Goal: Find specific page/section: Find specific page/section

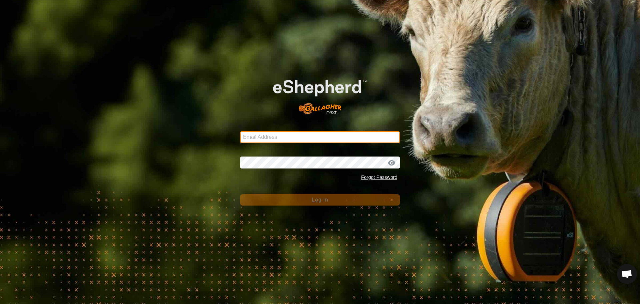
click at [290, 137] on input "Email Address" at bounding box center [320, 137] width 160 height 12
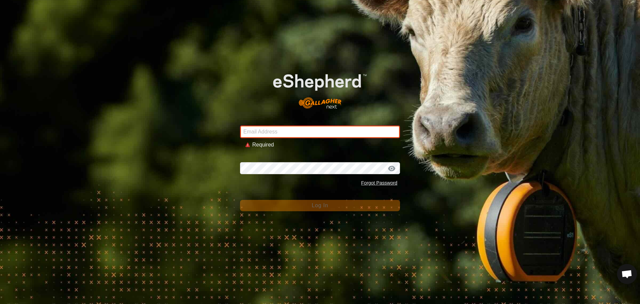
type input "johnhpearson@gmail.com"
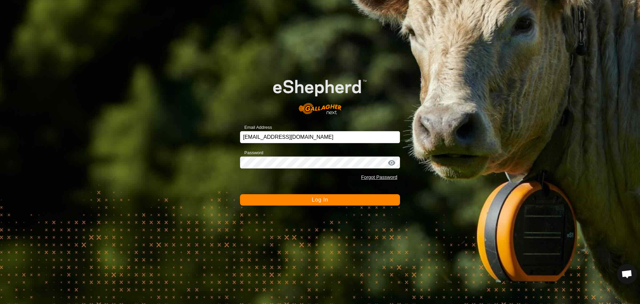
click at [291, 201] on button "Log In" at bounding box center [320, 199] width 160 height 11
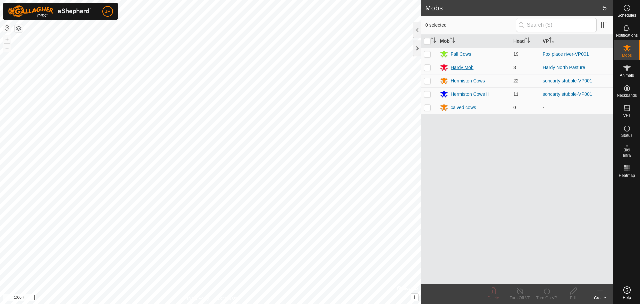
click at [468, 70] on div "Hardy Mob" at bounding box center [462, 67] width 23 height 7
